Goal: Obtain resource: Obtain resource

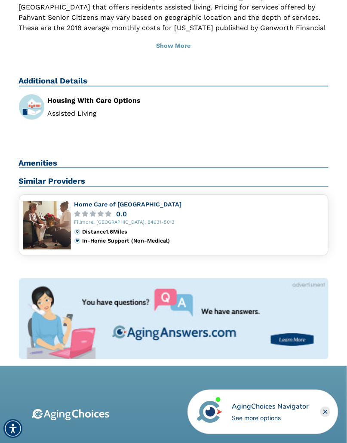
scroll to position [376, 0]
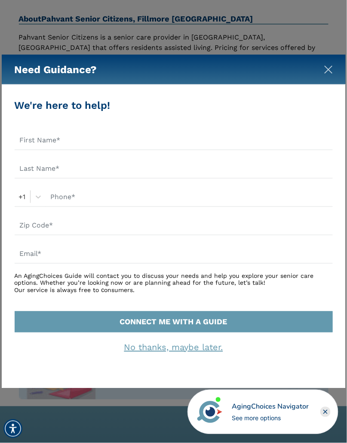
click at [328, 69] on img "Close" at bounding box center [328, 69] width 9 height 9
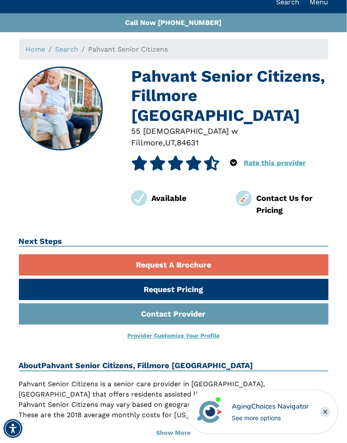
scroll to position [28, 0]
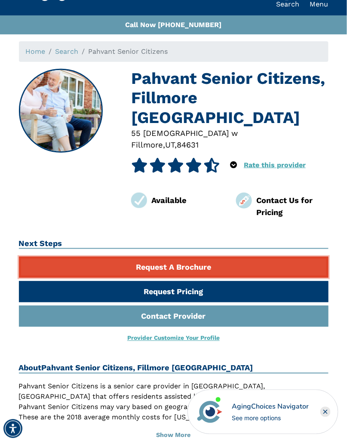
click at [187, 257] on link "Request A Brochure" at bounding box center [173, 267] width 309 height 21
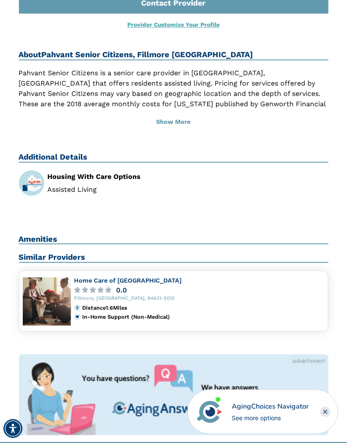
scroll to position [342, 0]
